Goal: Entertainment & Leisure: Consume media (video, audio)

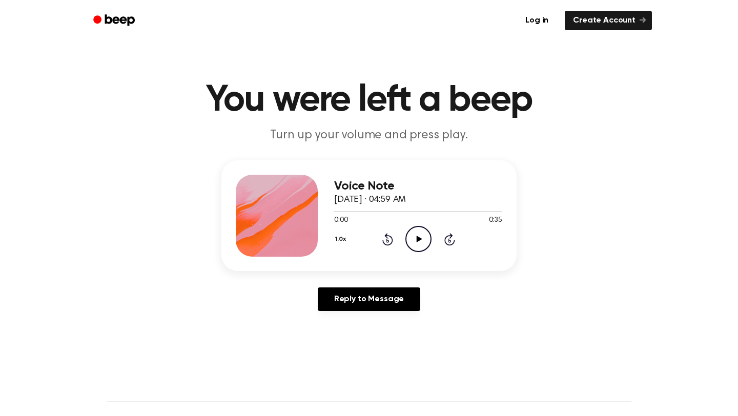
click at [422, 235] on icon "Play Audio" at bounding box center [419, 239] width 26 height 26
click at [334, 211] on div "Voice Note [DATE] · 04:59 AM 0:14 0:35 Your browser does not support the [objec…" at bounding box center [369, 216] width 295 height 111
drag, startPoint x: 401, startPoint y: 209, endPoint x: 362, endPoint y: 211, distance: 39.0
click at [362, 211] on div at bounding box center [368, 211] width 69 height 1
drag, startPoint x: 358, startPoint y: 210, endPoint x: 319, endPoint y: 211, distance: 39.0
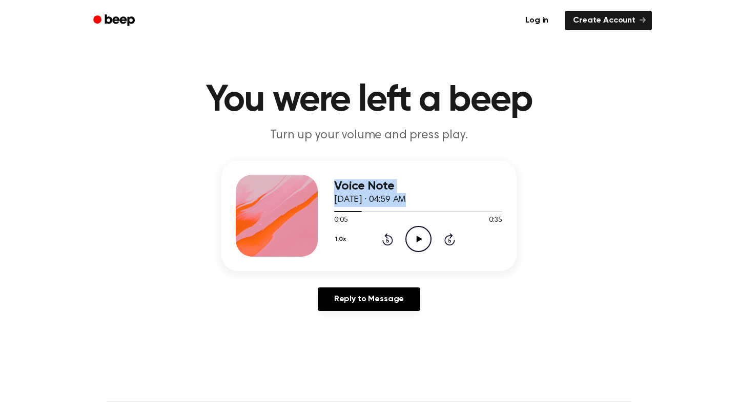
click at [319, 211] on div "Voice Note [DATE] · 04:59 AM 0:05 0:35 Your browser does not support the [objec…" at bounding box center [369, 216] width 295 height 111
click at [336, 211] on div at bounding box center [418, 211] width 168 height 1
click at [416, 230] on icon "Play Audio" at bounding box center [419, 239] width 26 height 26
click at [423, 254] on div "Voice Note [DATE] · 04:59 AM 0:15 0:35 Your browser does not support the [objec…" at bounding box center [418, 216] width 168 height 82
click at [422, 244] on icon "Play Audio" at bounding box center [419, 239] width 26 height 26
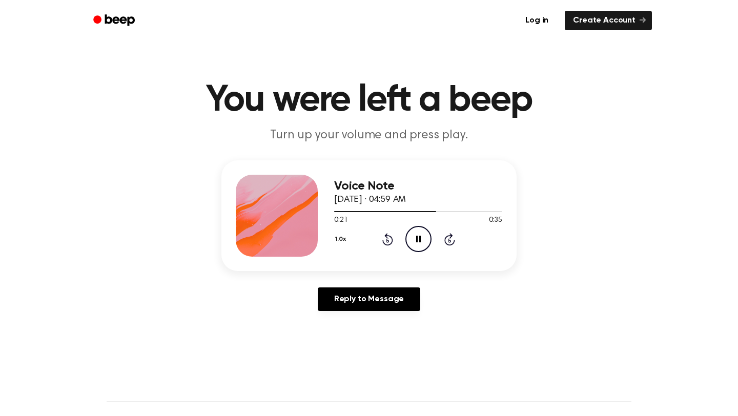
click at [421, 234] on icon "Pause Audio" at bounding box center [419, 239] width 26 height 26
